Goal: Task Accomplishment & Management: Use online tool/utility

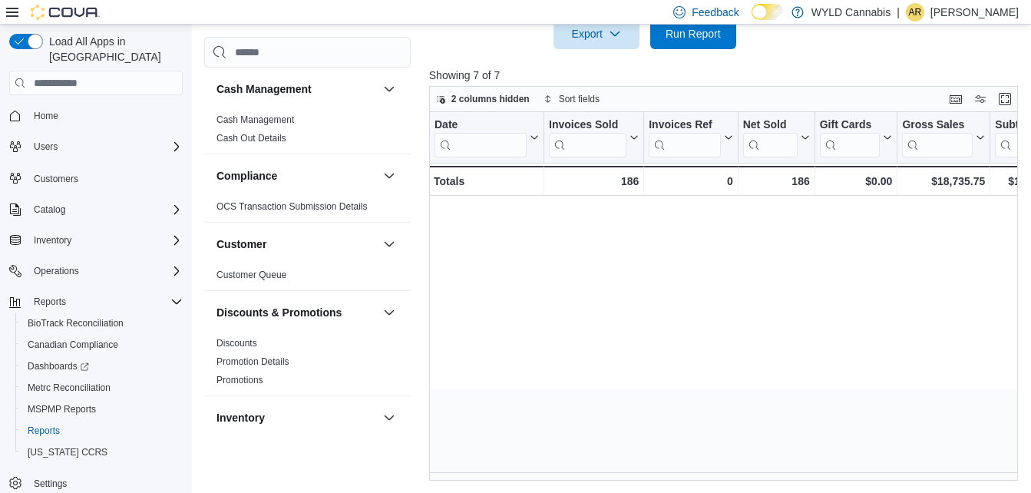
scroll to position [0, 1294]
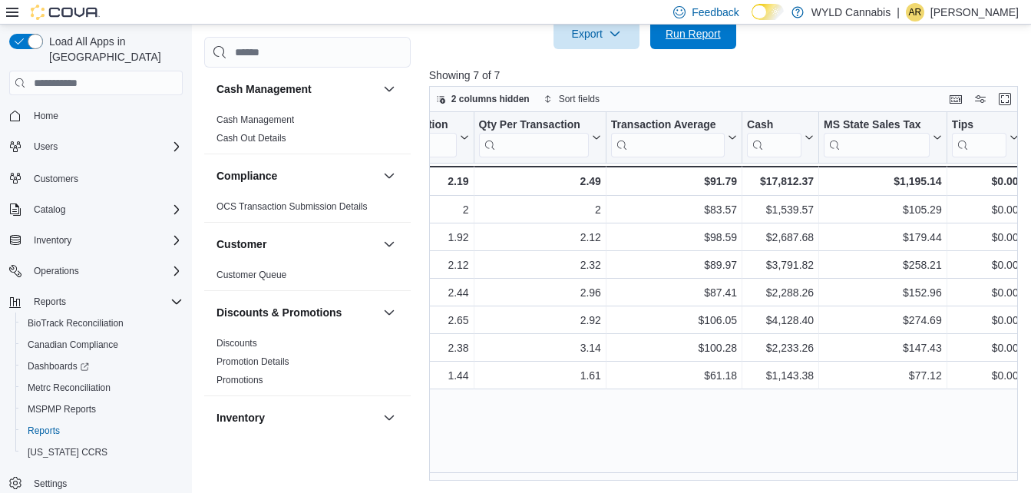
drag, startPoint x: 705, startPoint y: 41, endPoint x: 732, endPoint y: 197, distance: 158.9
click at [705, 41] on span "Run Report" at bounding box center [693, 33] width 55 height 15
click at [704, 40] on span "Run Report" at bounding box center [693, 32] width 55 height 15
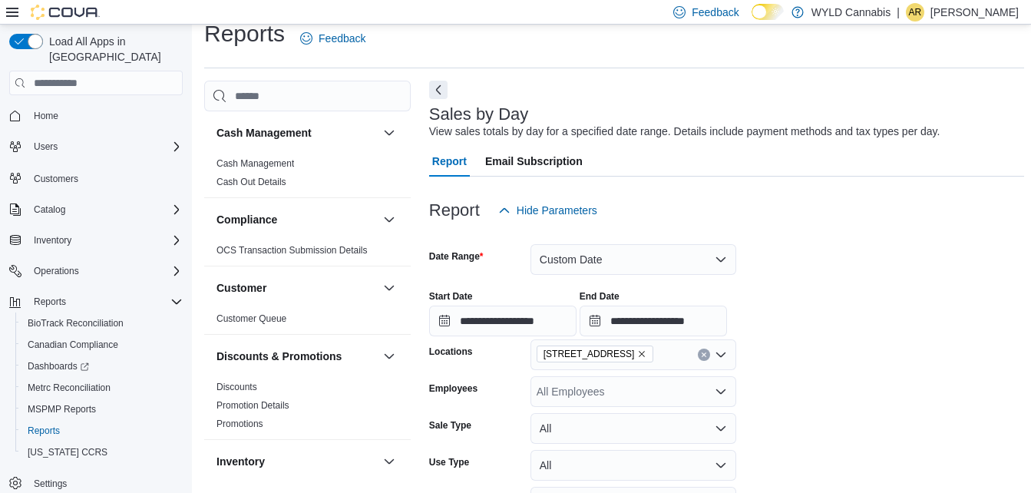
scroll to position [0, 0]
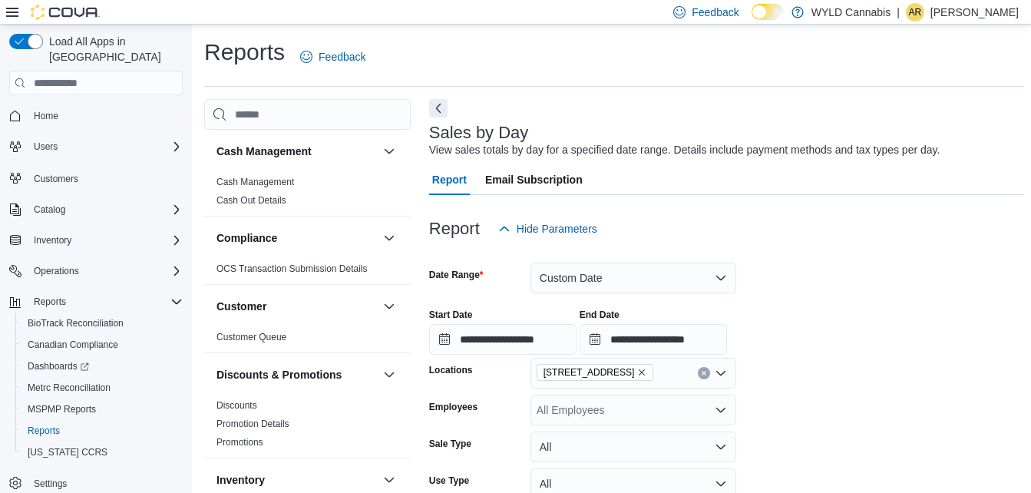
click at [969, 14] on p "Alexander Rowan" at bounding box center [974, 12] width 88 height 18
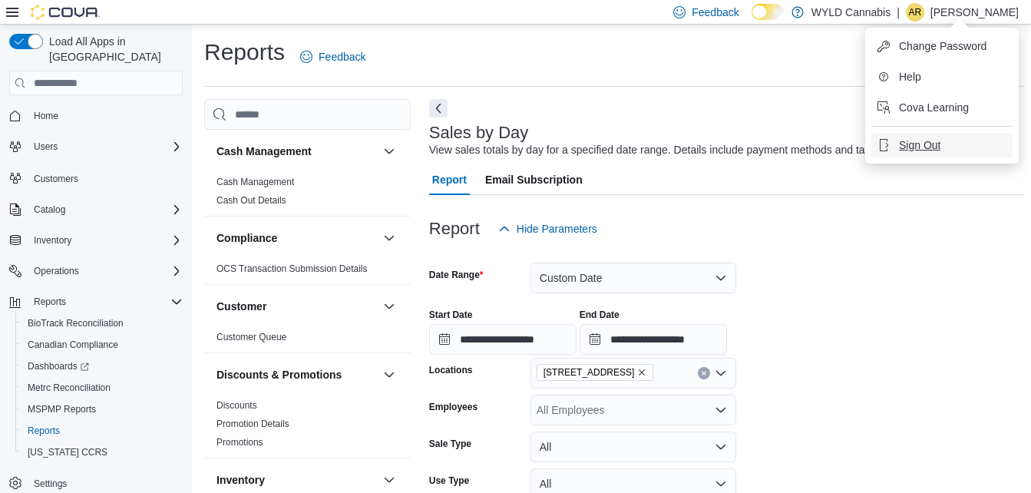
click at [933, 144] on span "Sign Out" at bounding box center [919, 144] width 41 height 15
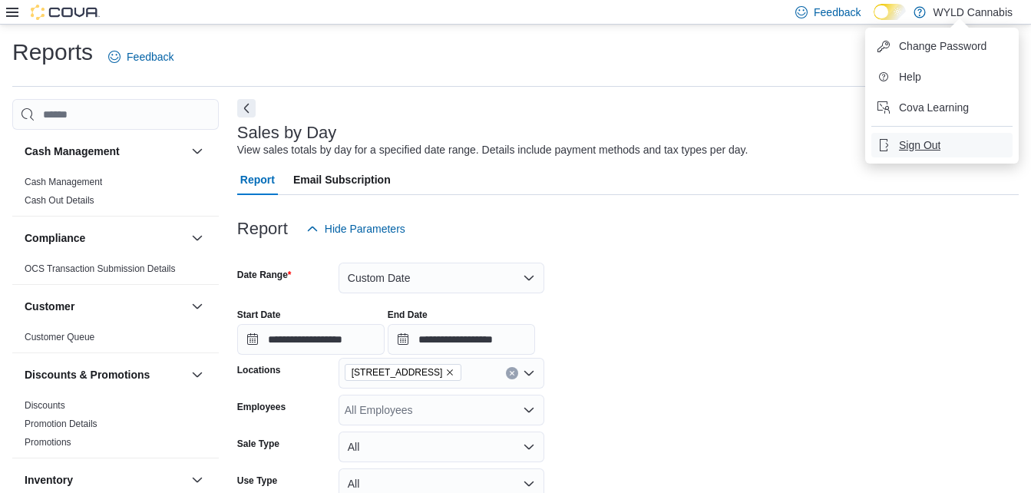
scroll to position [0, 1104]
